Goal: Transaction & Acquisition: Purchase product/service

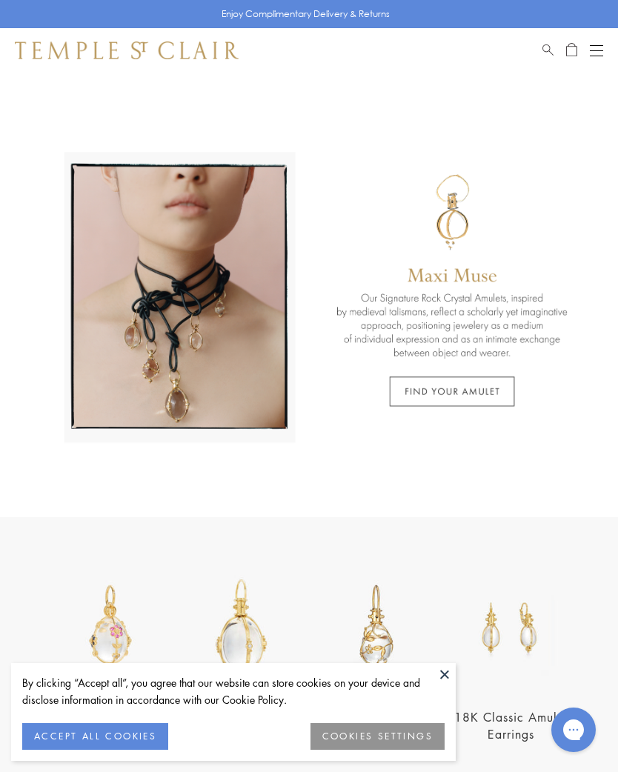
click at [447, 676] on button at bounding box center [444, 674] width 22 height 22
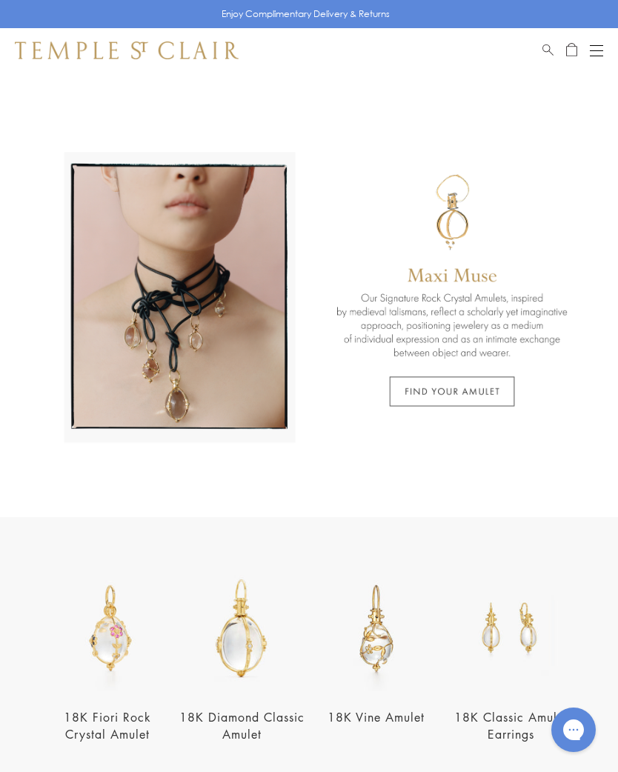
click at [552, 55] on link "Search" at bounding box center [547, 50] width 11 height 18
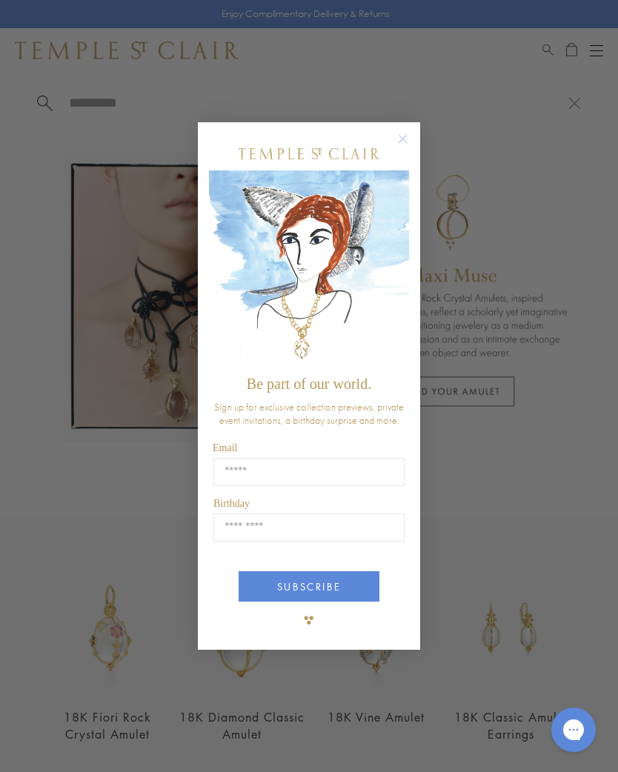
click at [403, 135] on circle "Close dialog" at bounding box center [403, 139] width 18 height 18
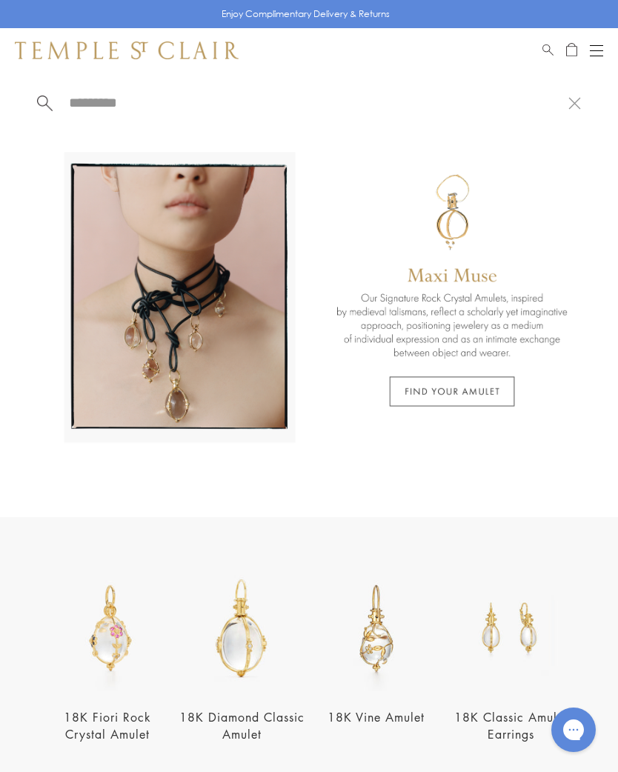
click at [545, 49] on span "Search" at bounding box center [547, 47] width 11 height 13
click at [550, 49] on span "Search" at bounding box center [547, 47] width 11 height 13
click at [106, 103] on input "search" at bounding box center [317, 102] width 501 height 17
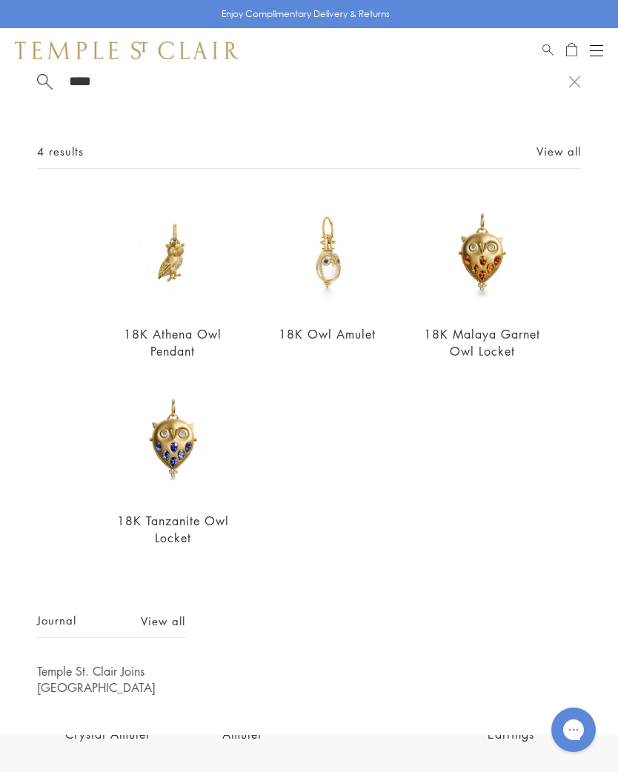
scroll to position [21, 0]
type input "****"
click at [161, 276] on img at bounding box center [173, 254] width 118 height 118
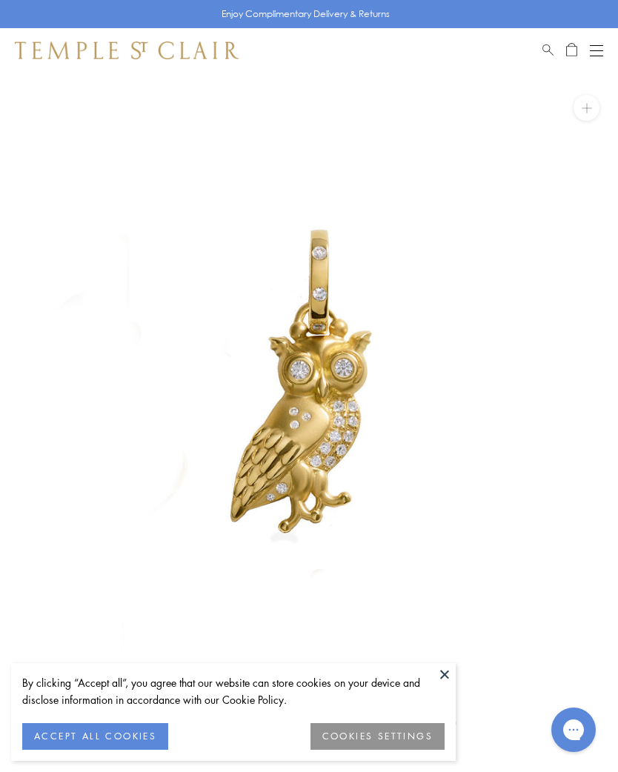
click at [445, 677] on button at bounding box center [444, 674] width 22 height 22
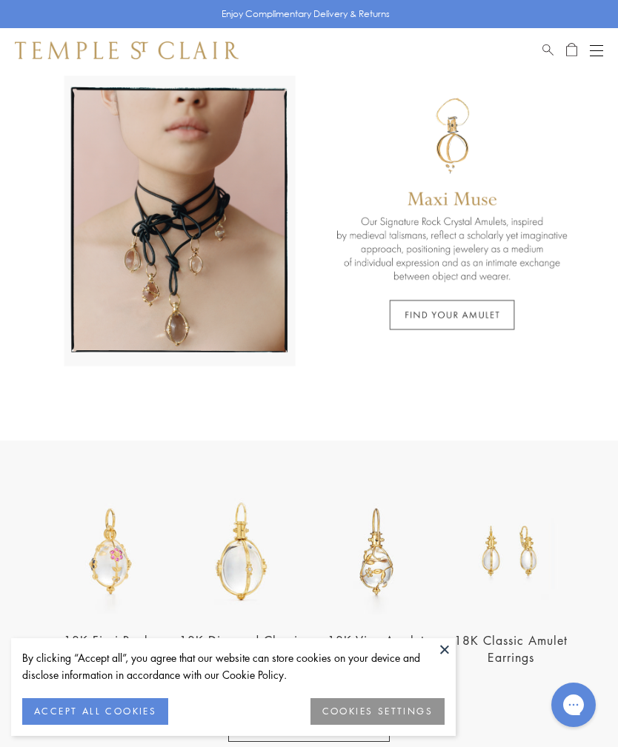
click at [601, 49] on button "Open navigation" at bounding box center [596, 50] width 13 height 18
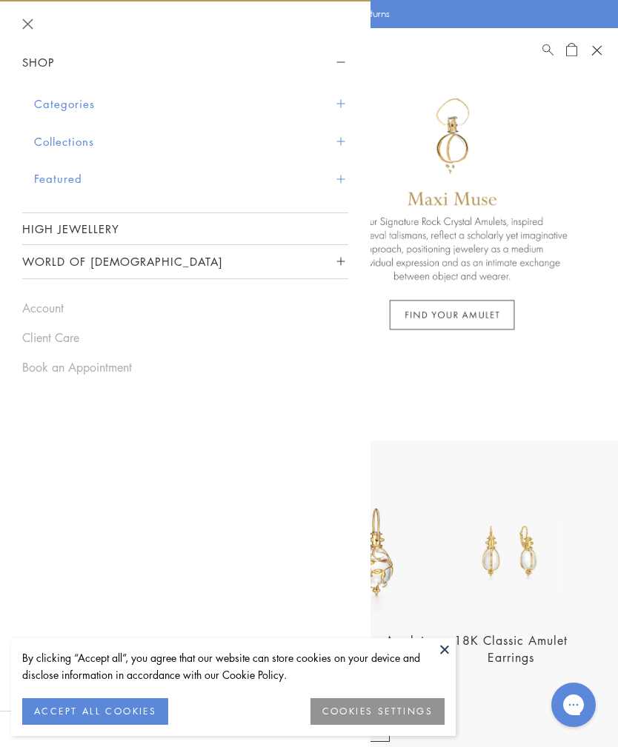
click at [67, 110] on button "Categories" at bounding box center [191, 104] width 314 height 38
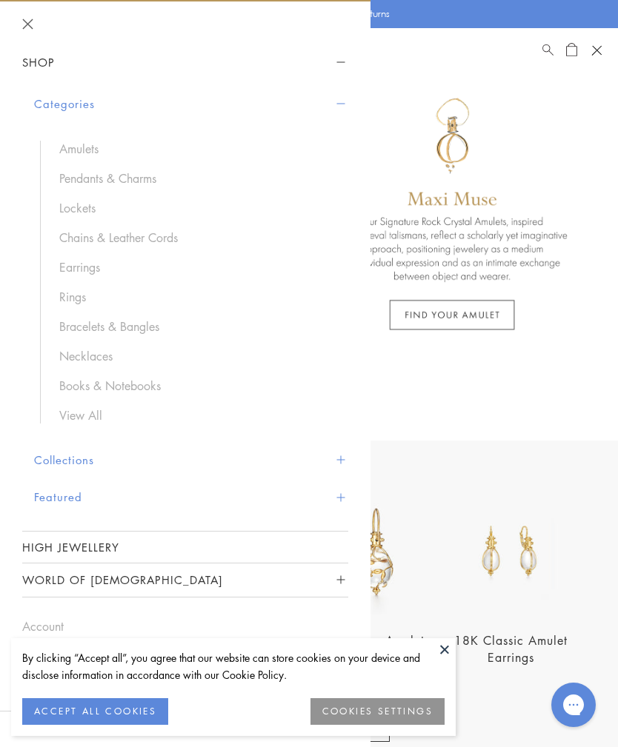
click at [89, 327] on link "Bracelets & Bangles" at bounding box center [196, 327] width 274 height 16
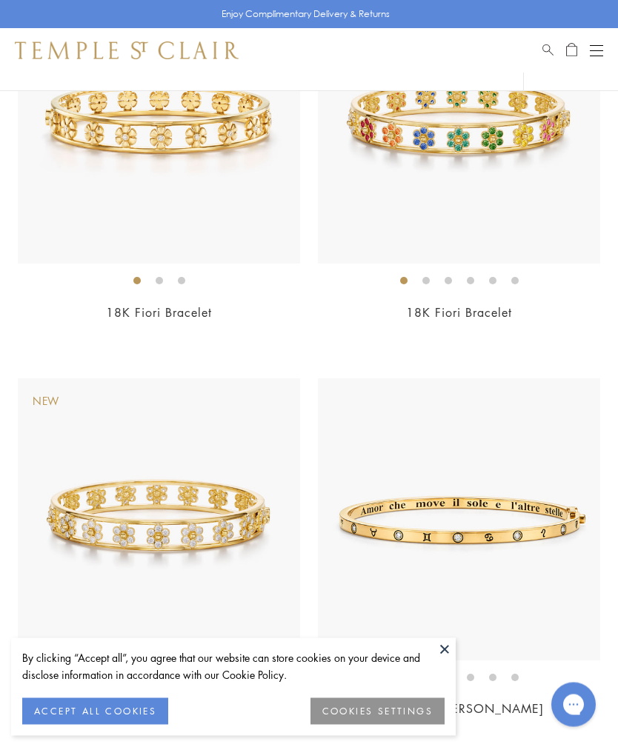
scroll to position [276, 0]
click at [450, 661] on button at bounding box center [444, 650] width 22 height 22
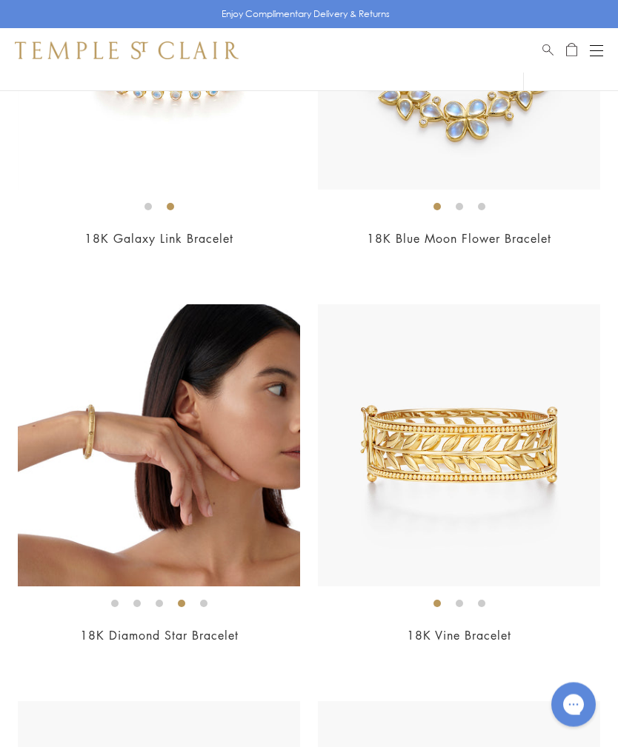
scroll to position [6319, 0]
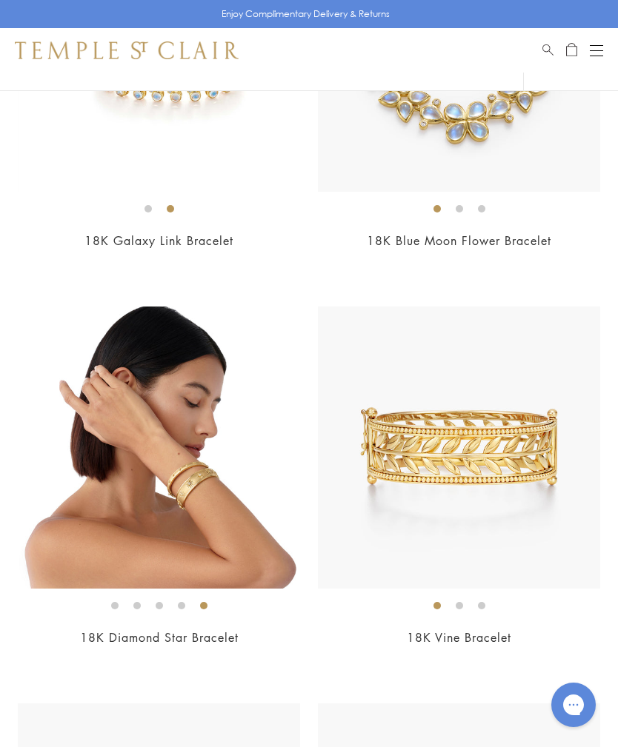
click at [116, 533] on img at bounding box center [159, 448] width 282 height 282
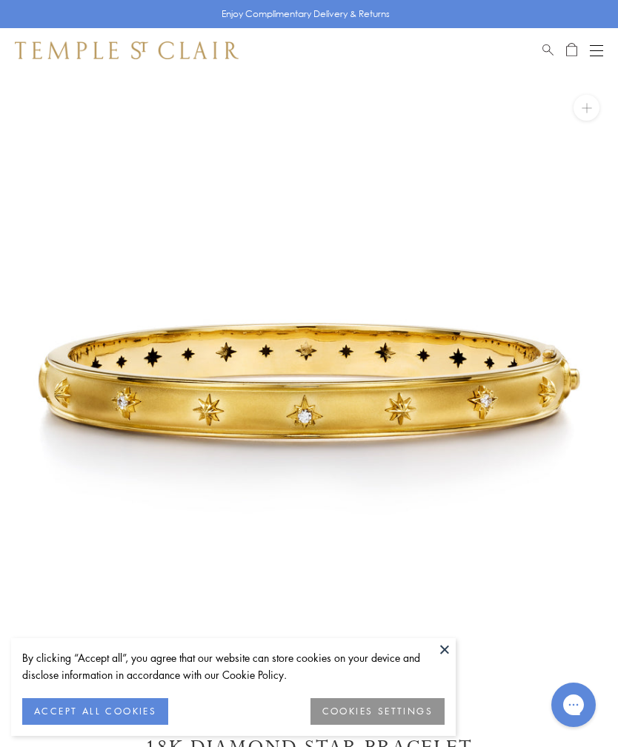
click at [436, 646] on button at bounding box center [444, 650] width 22 height 22
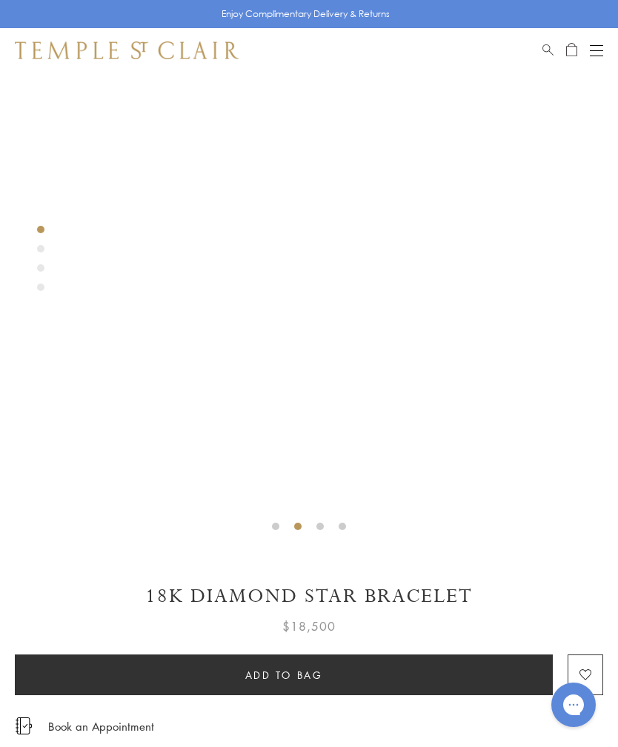
scroll to position [152, 0]
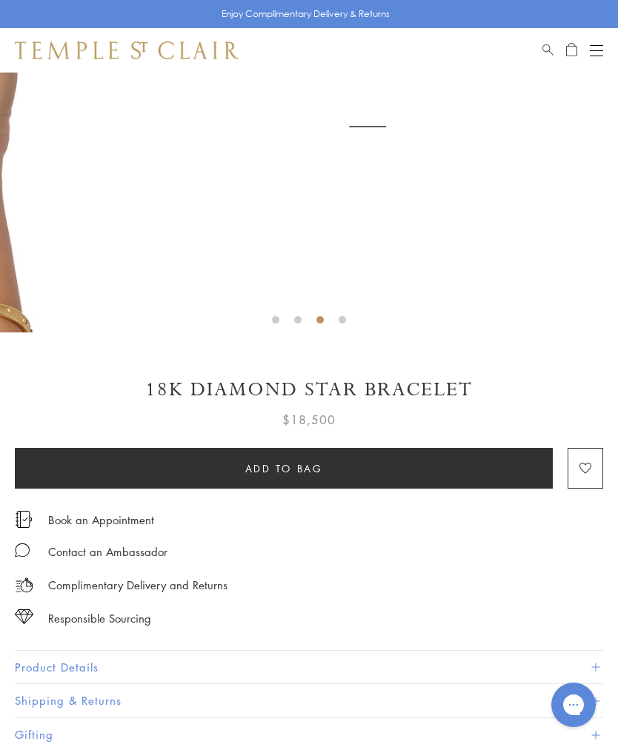
click at [491, 306] on img at bounding box center [368, 127] width 618 height 412
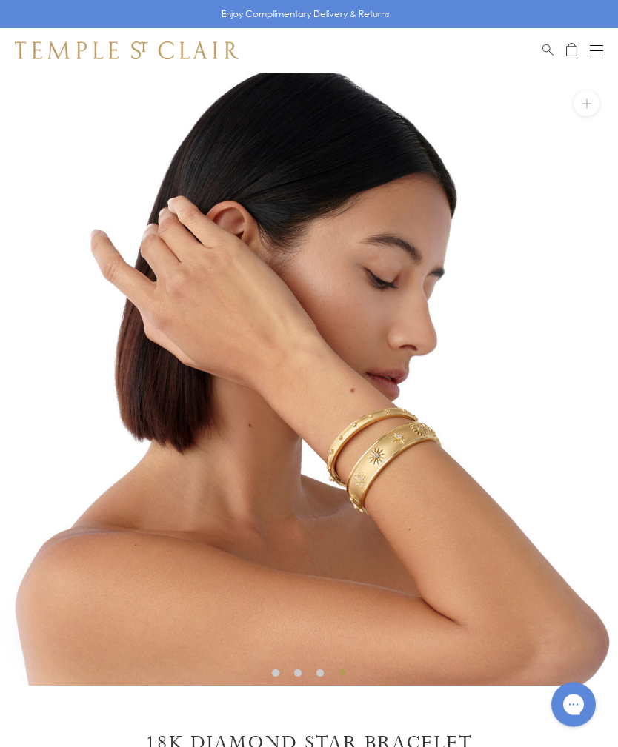
scroll to position [0, 0]
